Goal: Task Accomplishment & Management: Use online tool/utility

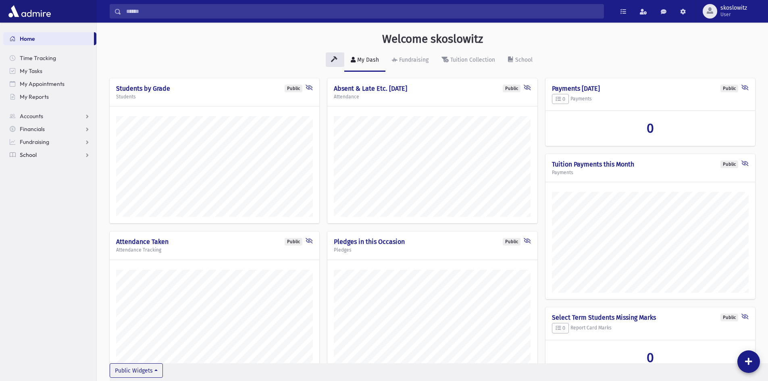
click at [37, 157] on link "School" at bounding box center [49, 154] width 93 height 13
click at [46, 180] on span "Attendance" at bounding box center [39, 180] width 30 height 7
click at [44, 192] on span "Entry" at bounding box center [38, 193] width 14 height 7
